Goal: Task Accomplishment & Management: Manage account settings

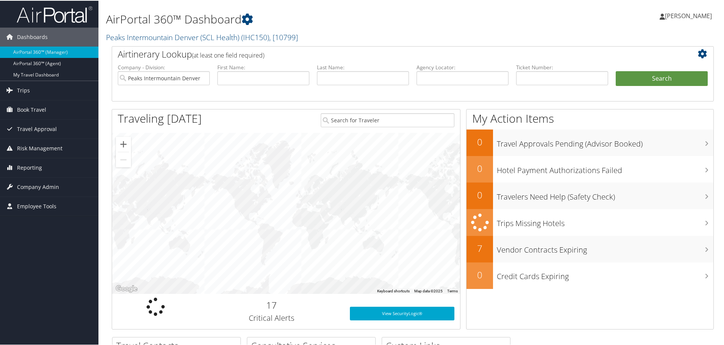
click at [157, 42] on small "Peaks Intermountain Denver (SCL Health) ( IHC150 ) , [ 10799 ]" at bounding box center [202, 36] width 192 height 10
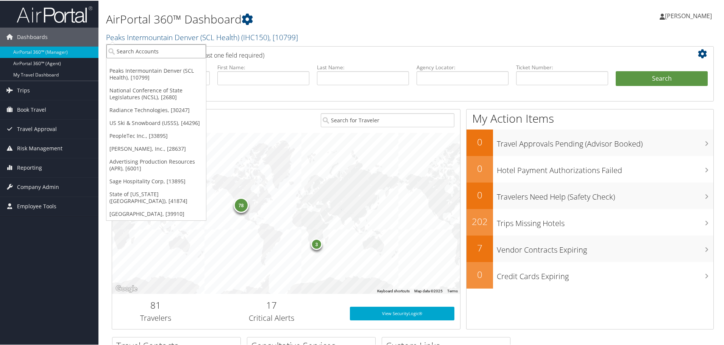
click at [152, 46] on input "search" at bounding box center [156, 51] width 100 height 14
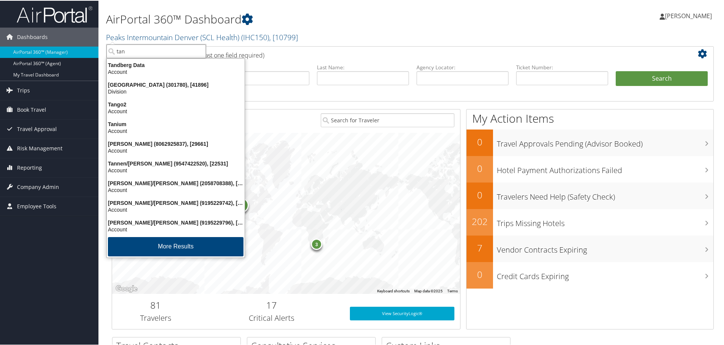
type input "tang"
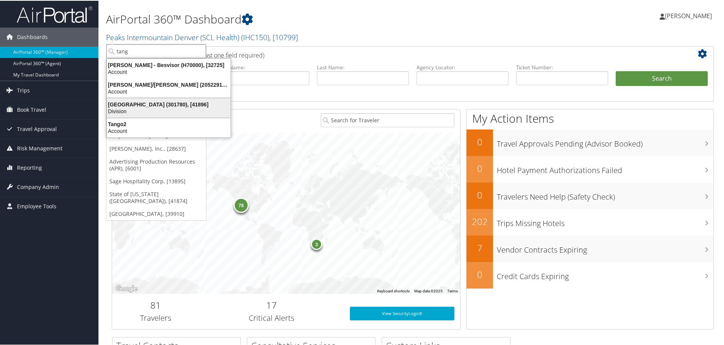
click at [155, 103] on div "Tangipahoa Parish (301780), [41896]" at bounding box center [168, 103] width 133 height 7
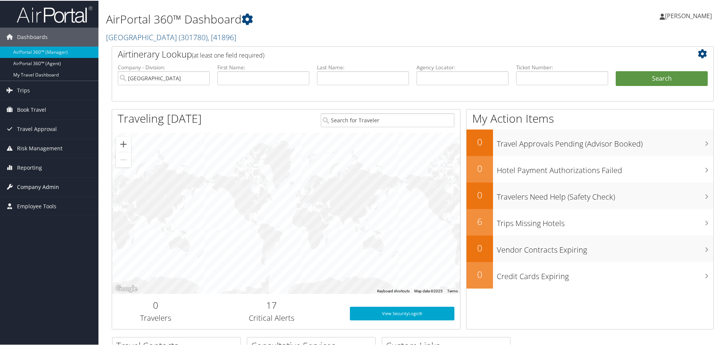
click at [22, 184] on span "Company Admin" at bounding box center [38, 186] width 42 height 19
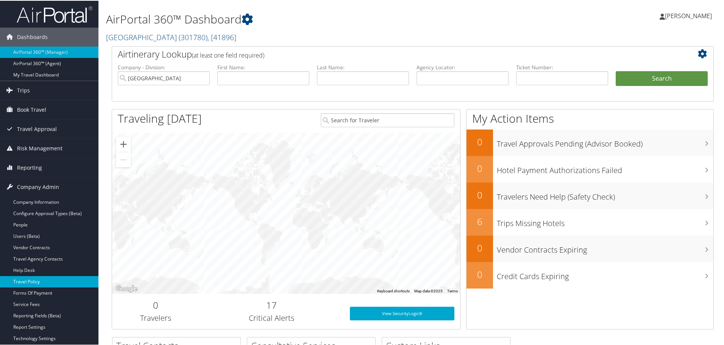
click at [49, 283] on link "Travel Policy" at bounding box center [49, 280] width 98 height 11
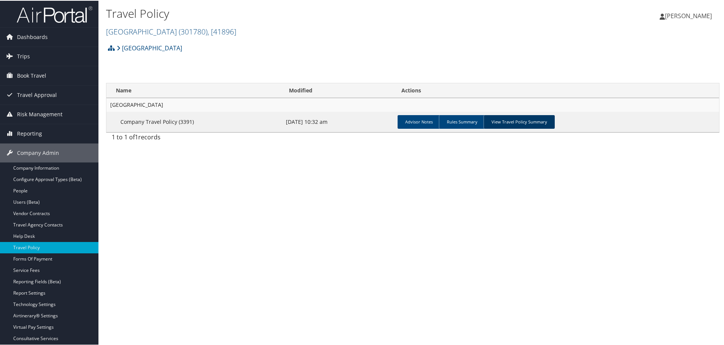
click at [518, 126] on link "View Travel Policy Summary" at bounding box center [518, 121] width 71 height 14
